Goal: Task Accomplishment & Management: Manage account settings

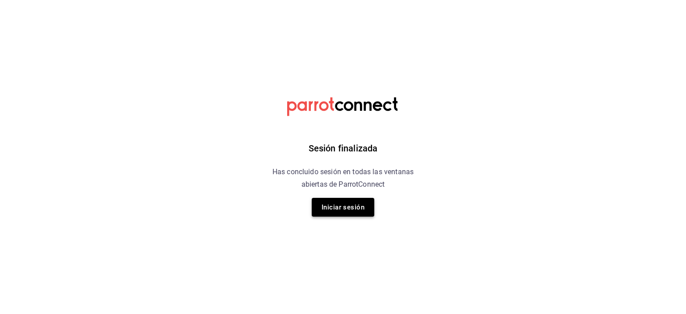
click at [334, 207] on button "Iniciar sesión" at bounding box center [343, 207] width 63 height 19
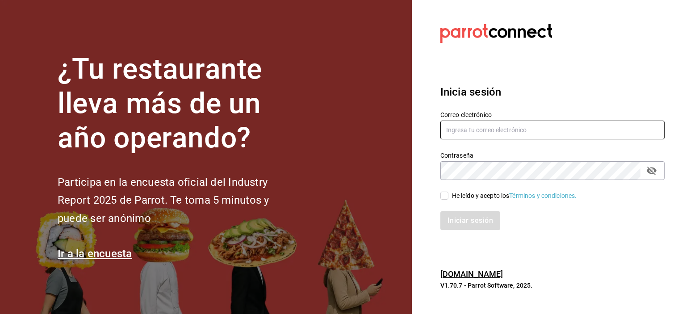
type input "DDDMACIEL@GMAIL.COM"
click at [445, 199] on input "He leído y acepto los Términos y condiciones." at bounding box center [444, 196] width 8 height 8
checkbox input "true"
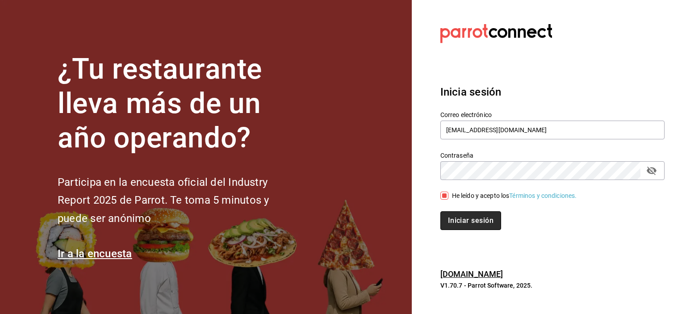
click at [461, 212] on button "Iniciar sesión" at bounding box center [470, 220] width 61 height 19
